Goal: Information Seeking & Learning: Learn about a topic

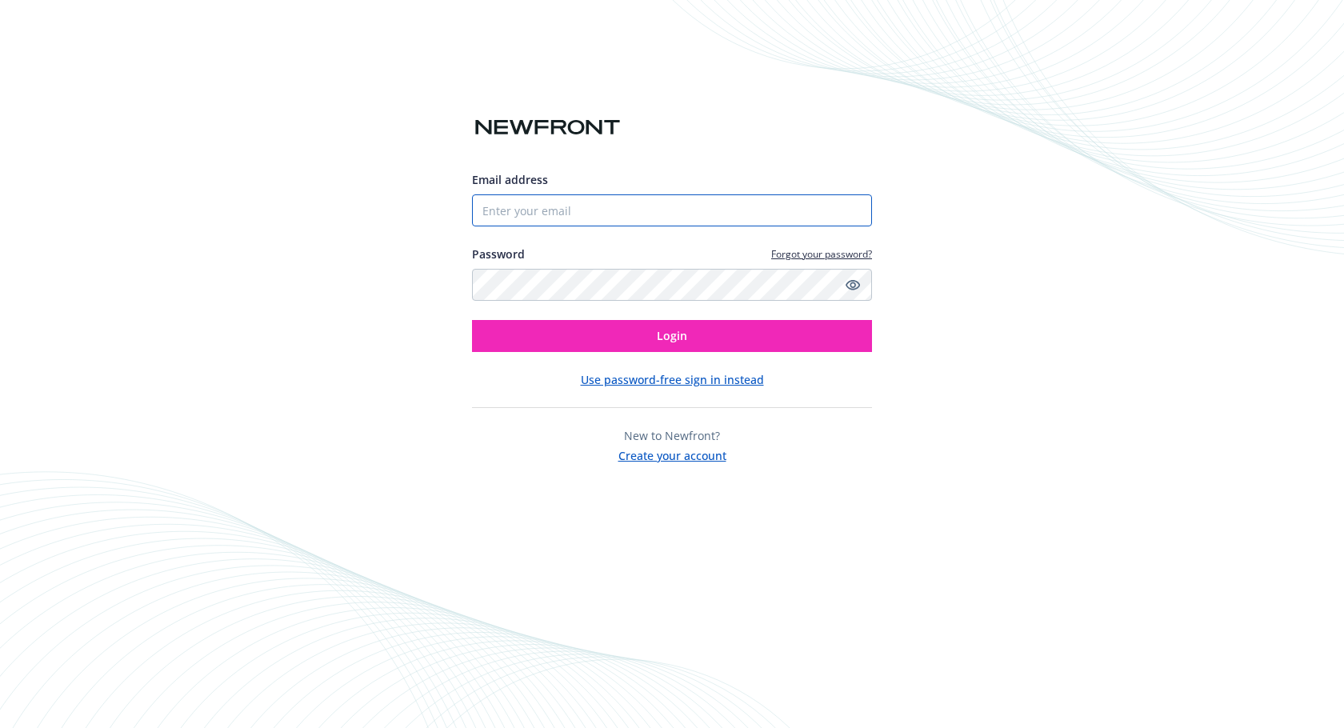
click at [511, 213] on input "Email address" at bounding box center [672, 210] width 400 height 32
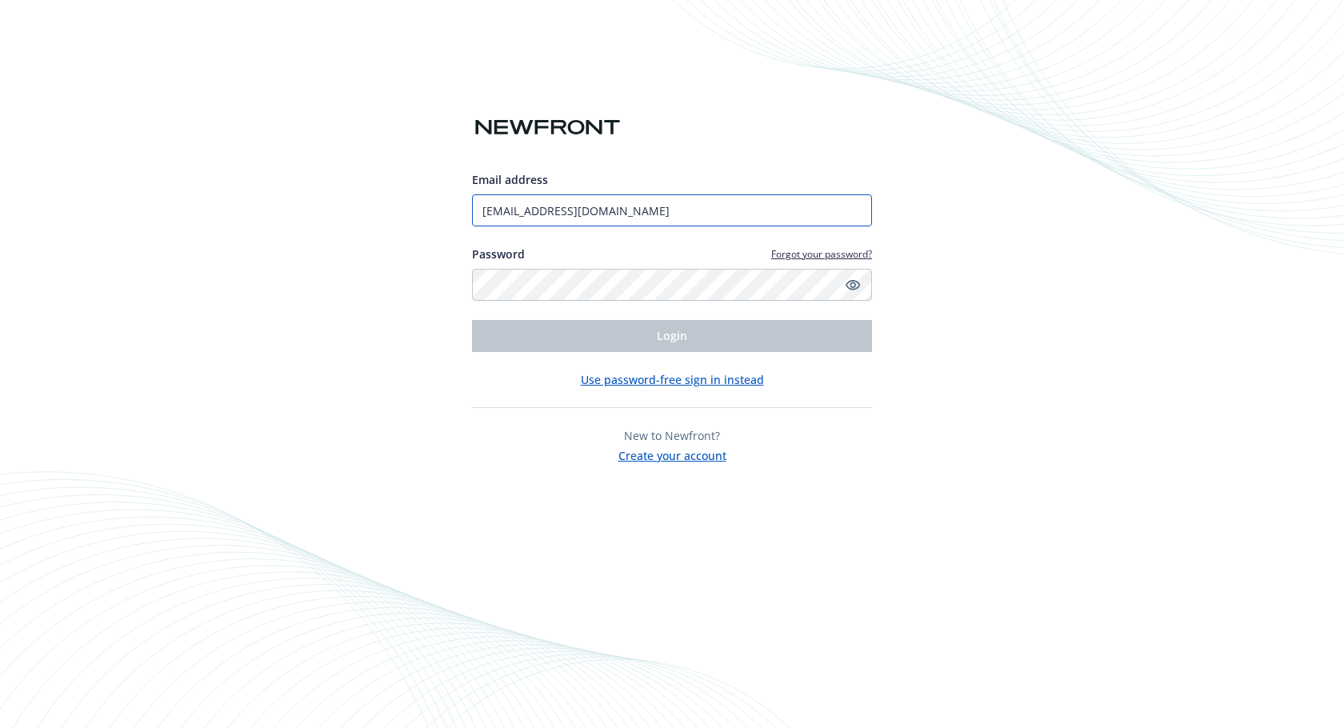
type input "[EMAIL_ADDRESS][DOMAIN_NAME]"
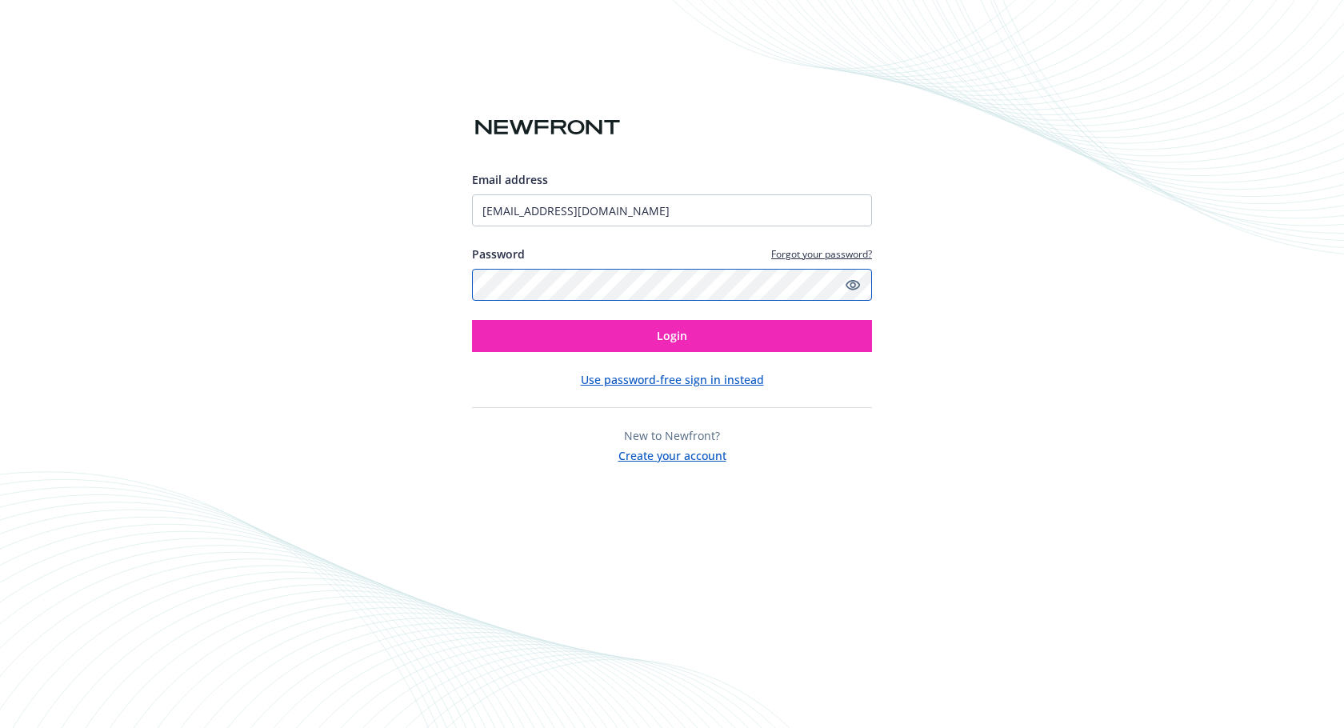
click at [472, 320] on button "Login" at bounding box center [672, 336] width 400 height 32
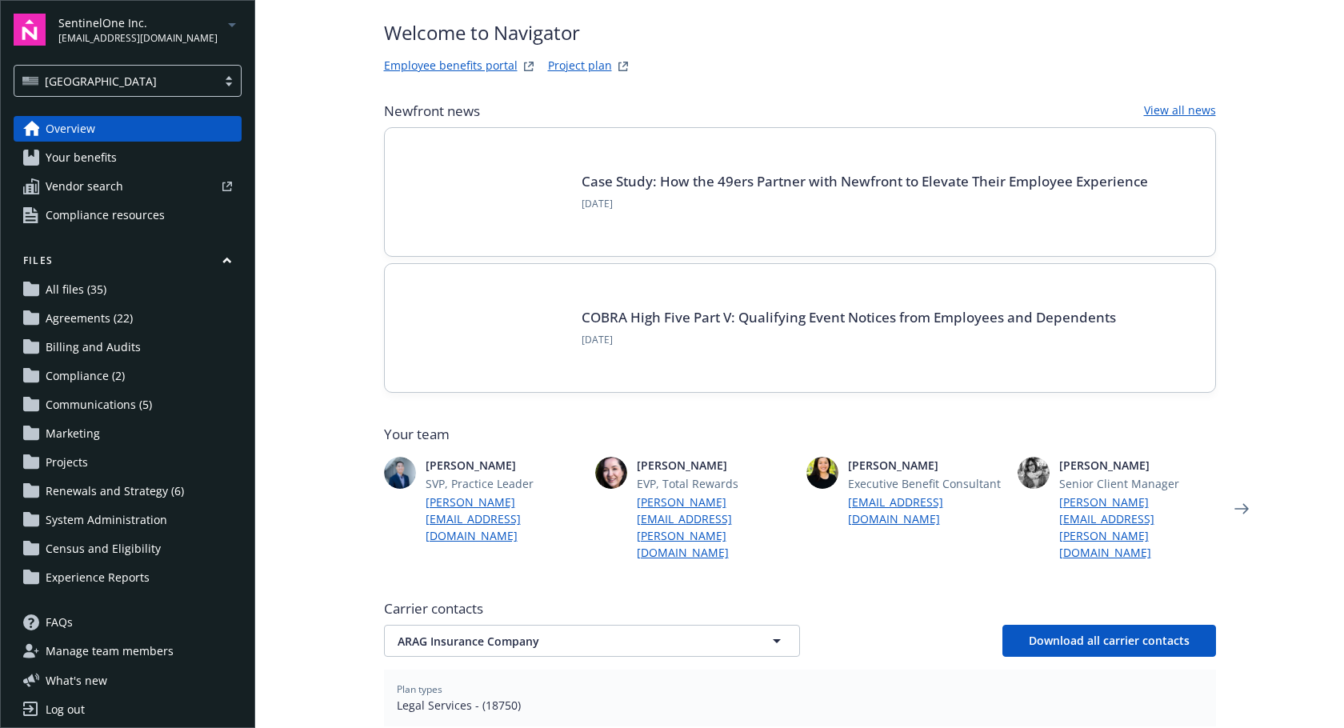
scroll to position [80, 0]
